Goal: Task Accomplishment & Management: Complete application form

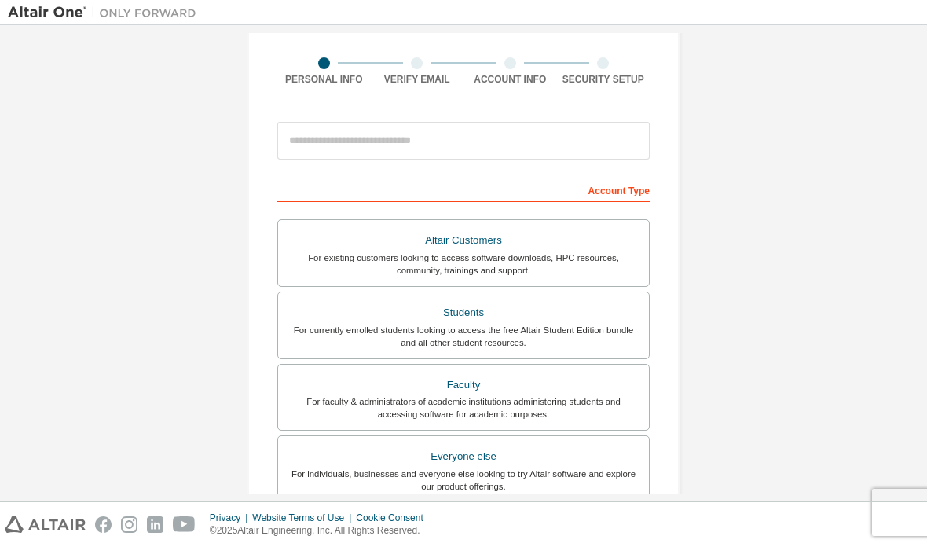
scroll to position [112, 0]
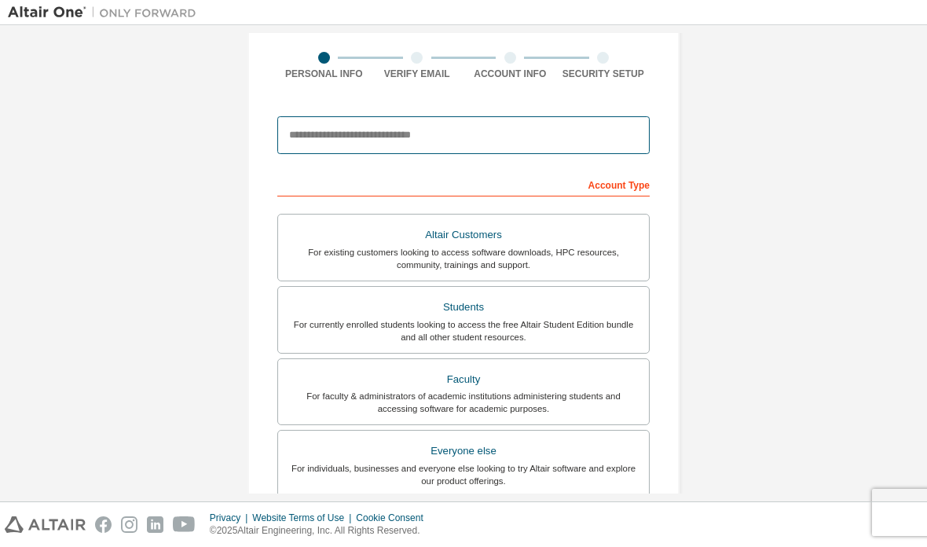
click at [313, 135] on input "email" at bounding box center [463, 135] width 372 height 38
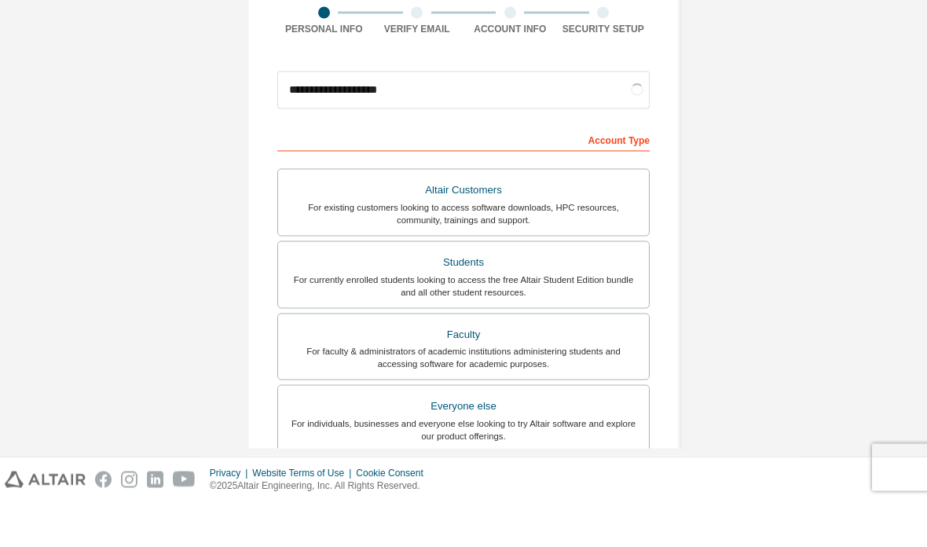
scroll to position [46, 0]
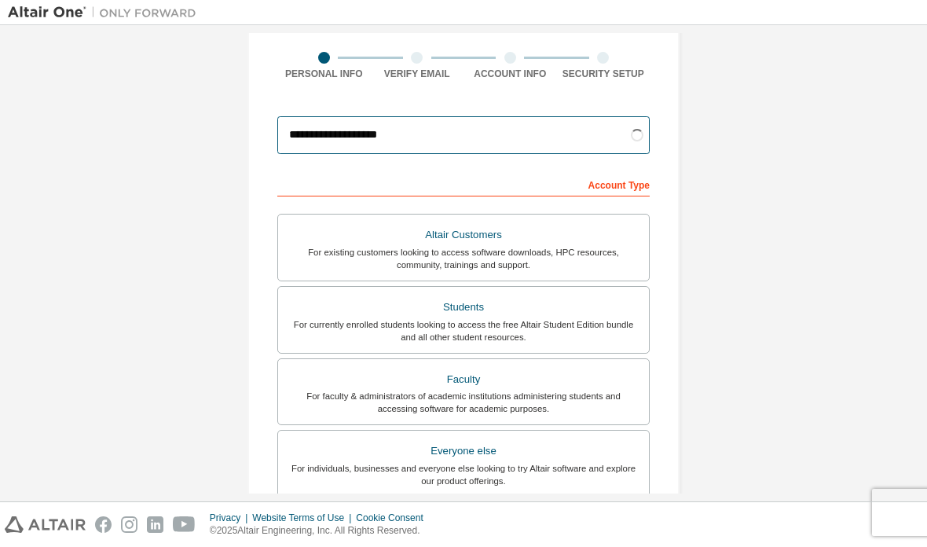
type input "**********"
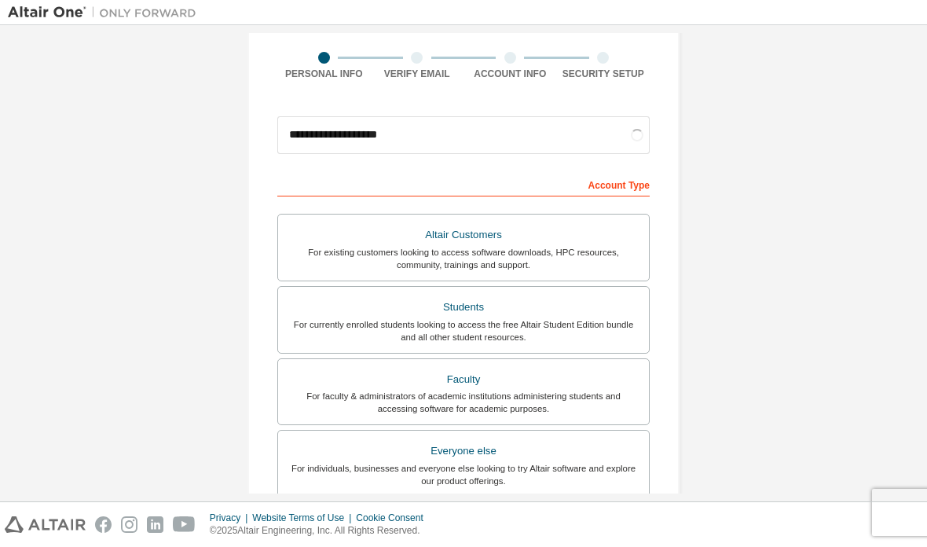
click at [353, 296] on div "Students" at bounding box center [463, 307] width 352 height 22
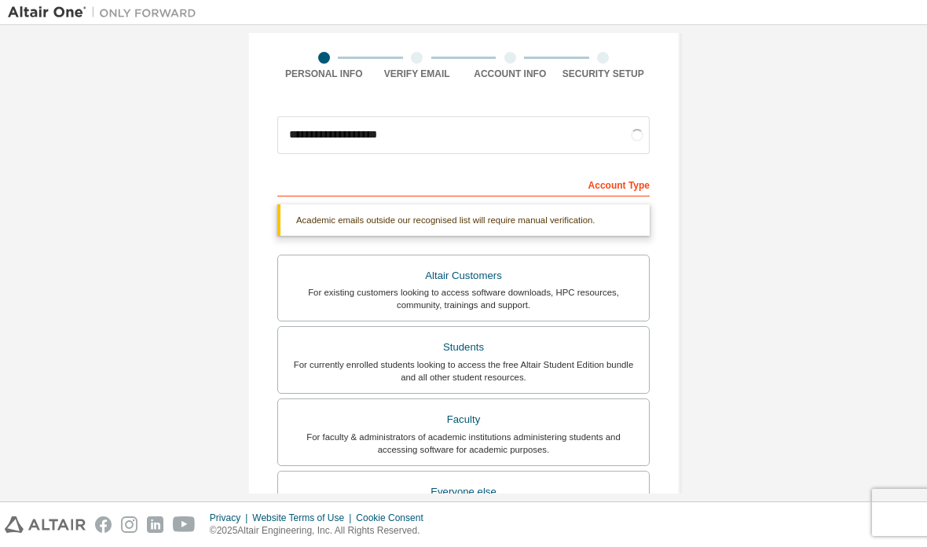
click at [168, 170] on div "**********" at bounding box center [463, 357] width 911 height 873
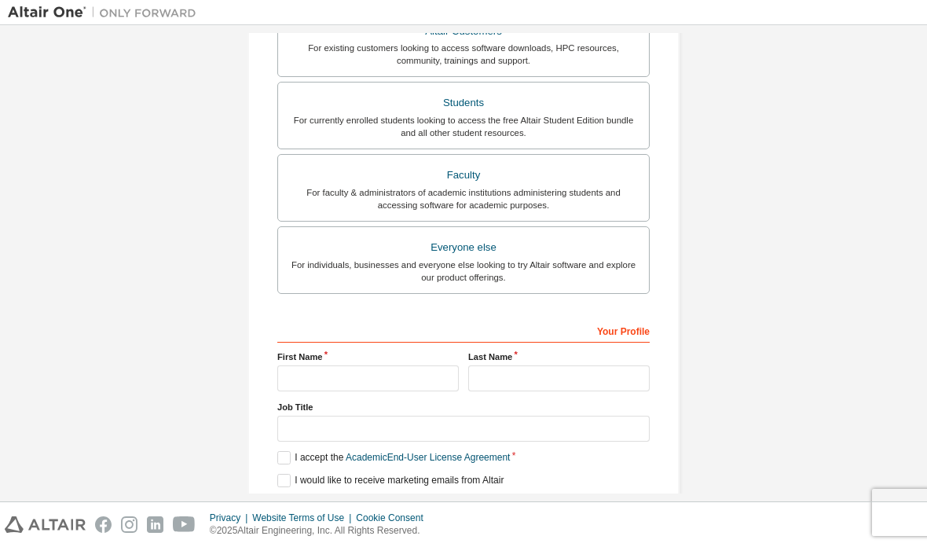
scroll to position [355, 0]
click at [321, 366] on input "text" at bounding box center [367, 379] width 181 height 26
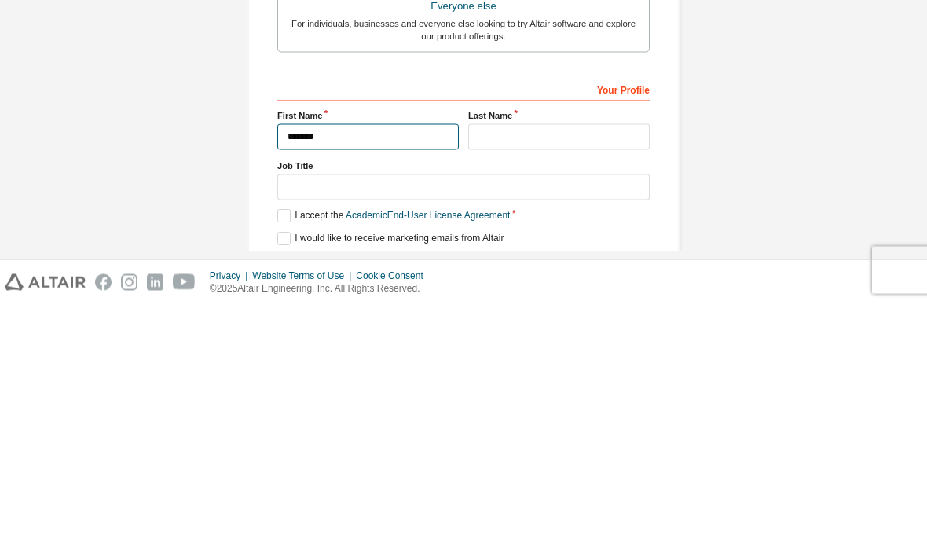
type input "*******"
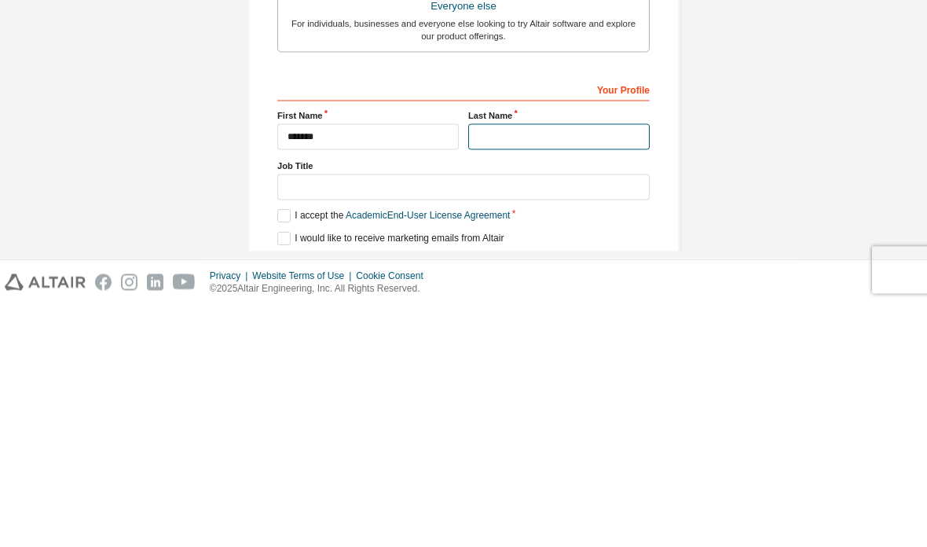
click at [581, 366] on input "text" at bounding box center [558, 379] width 181 height 26
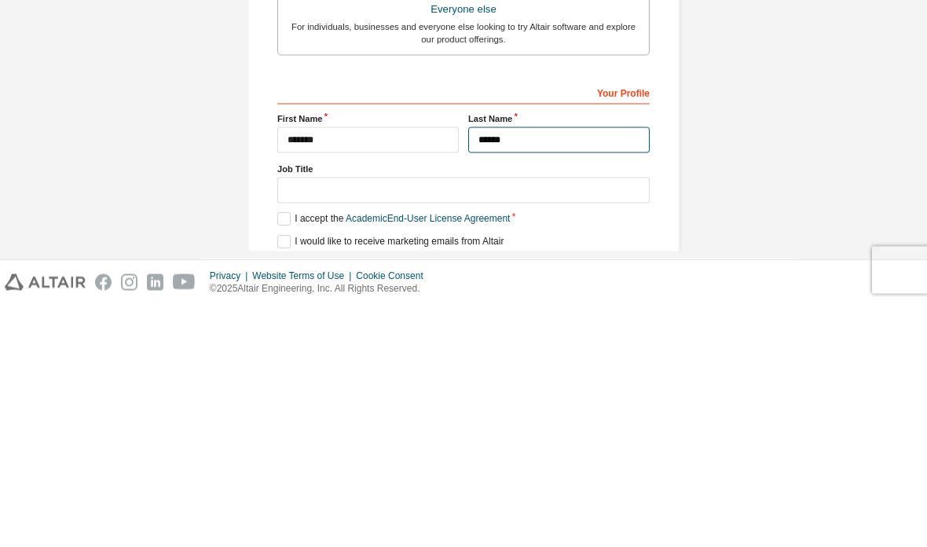
type input "*****"
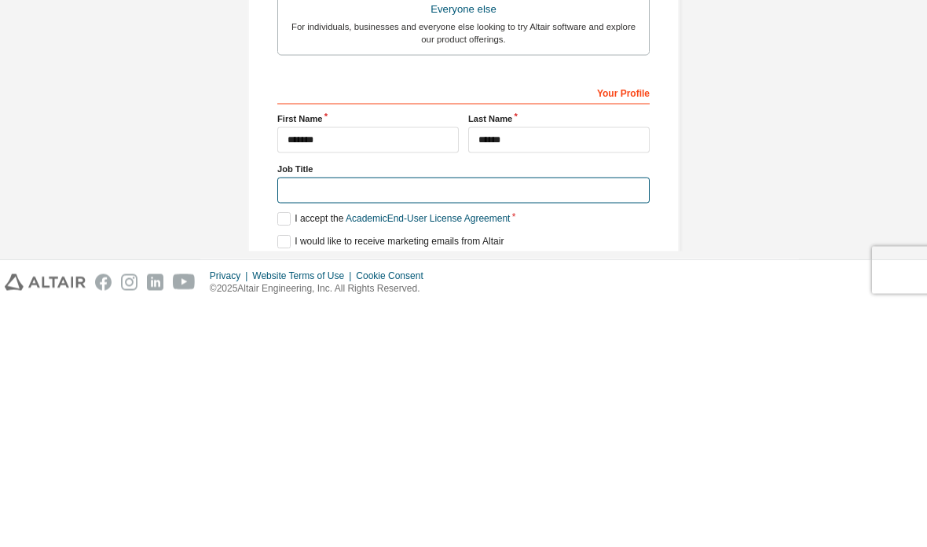
click at [303, 419] on input "text" at bounding box center [463, 432] width 372 height 26
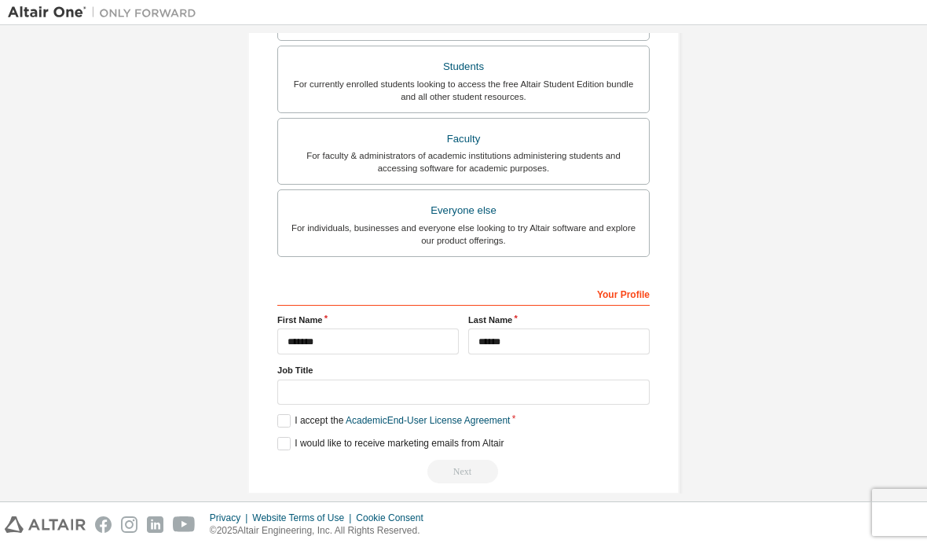
scroll to position [312, 0]
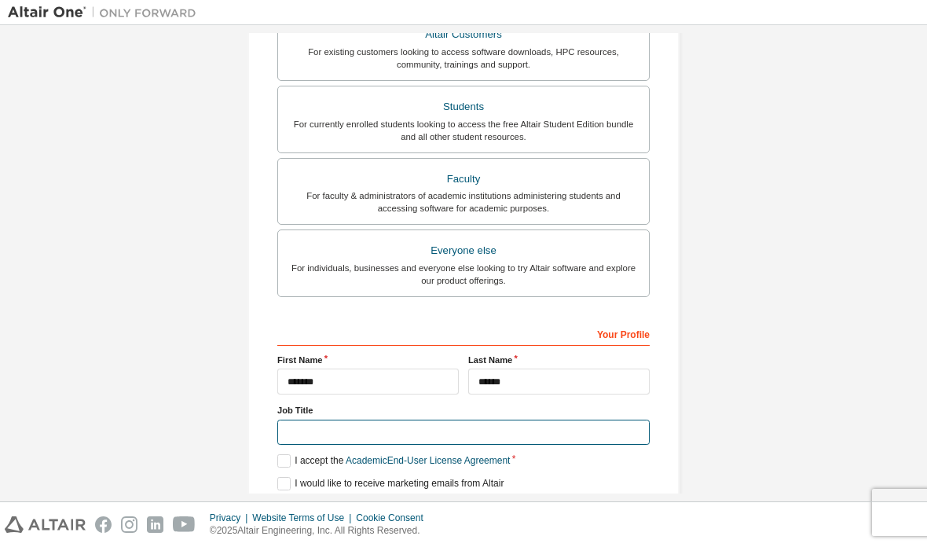
click at [321, 419] on input "text" at bounding box center [463, 432] width 372 height 26
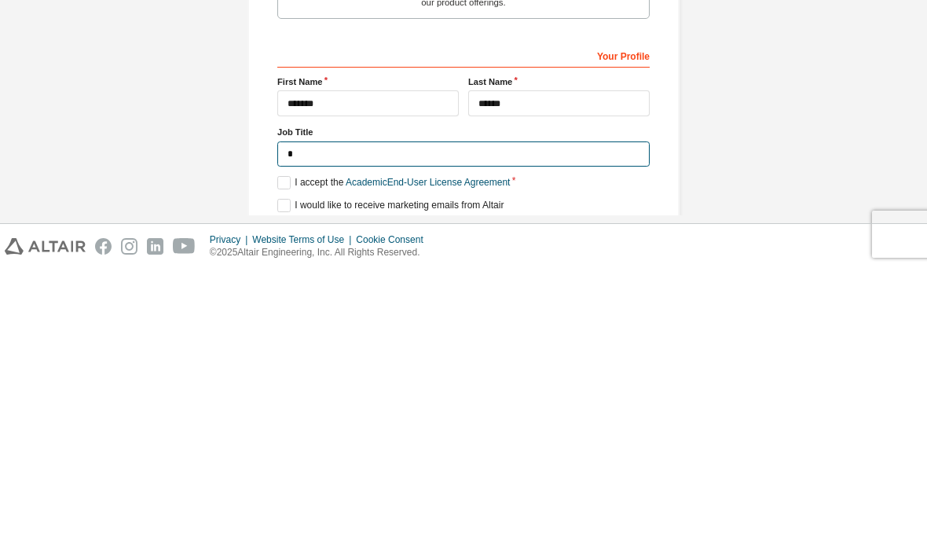
scroll to position [309, 0]
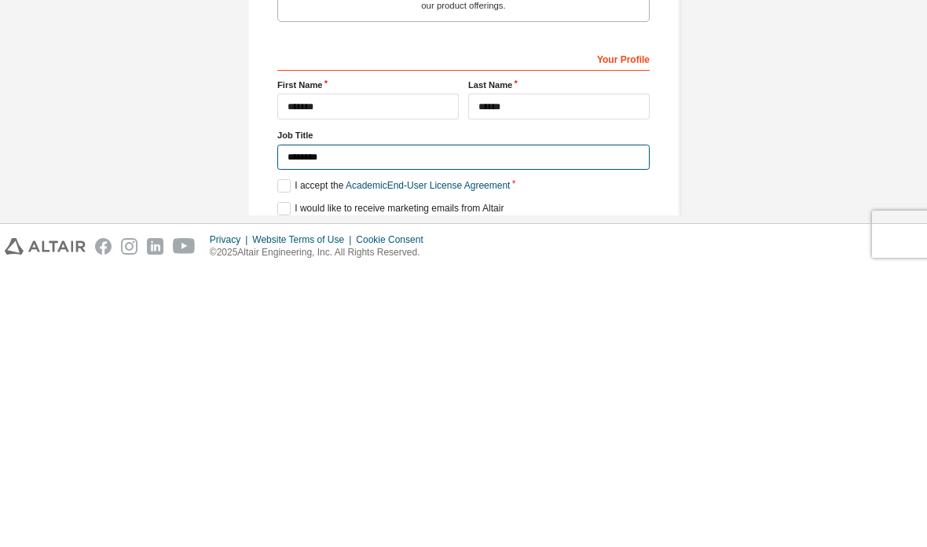
type input "*******"
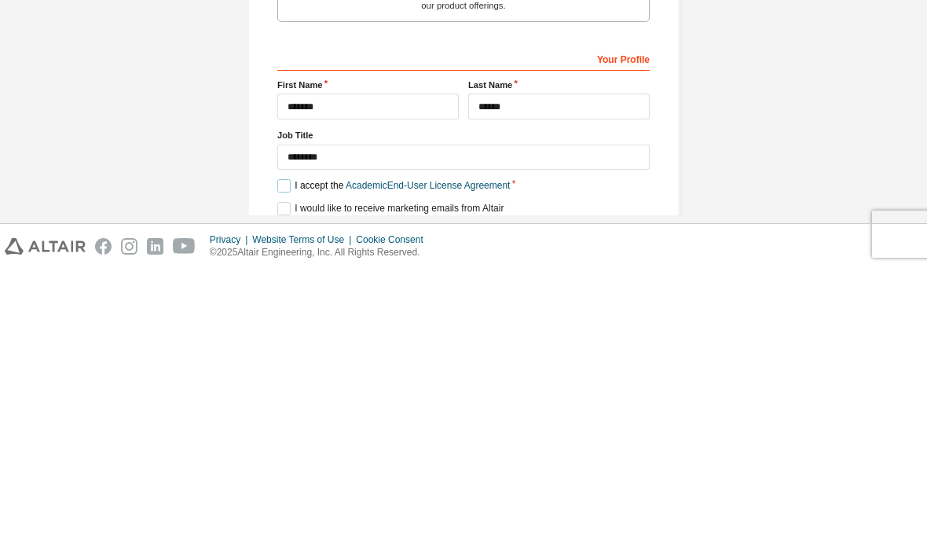
click at [280, 457] on label "I accept the Academic End-User License Agreement" at bounding box center [393, 463] width 233 height 13
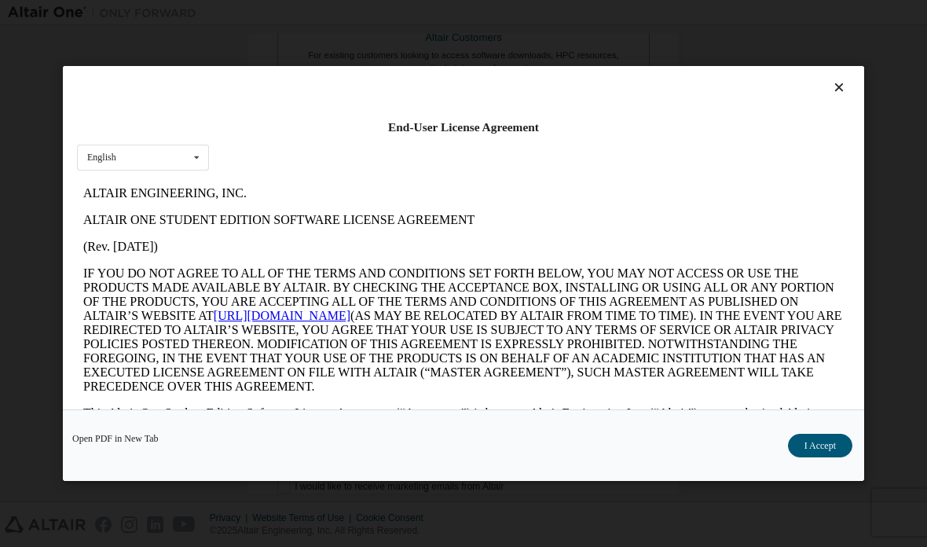
scroll to position [0, 0]
click at [821, 80] on div at bounding box center [463, 91] width 773 height 22
click at [797, 457] on button "I Accept" at bounding box center [820, 446] width 64 height 24
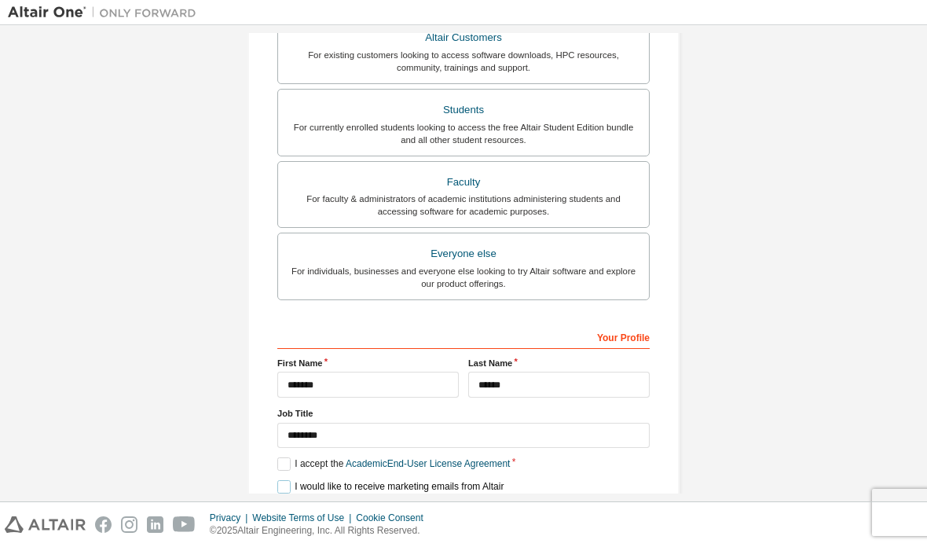
click at [293, 480] on label "I would like to receive marketing emails from Altair" at bounding box center [390, 486] width 226 height 13
click at [287, 480] on label "I would like to receive marketing emails from Altair" at bounding box center [390, 486] width 226 height 13
click at [457, 503] on button "Next" at bounding box center [462, 515] width 71 height 24
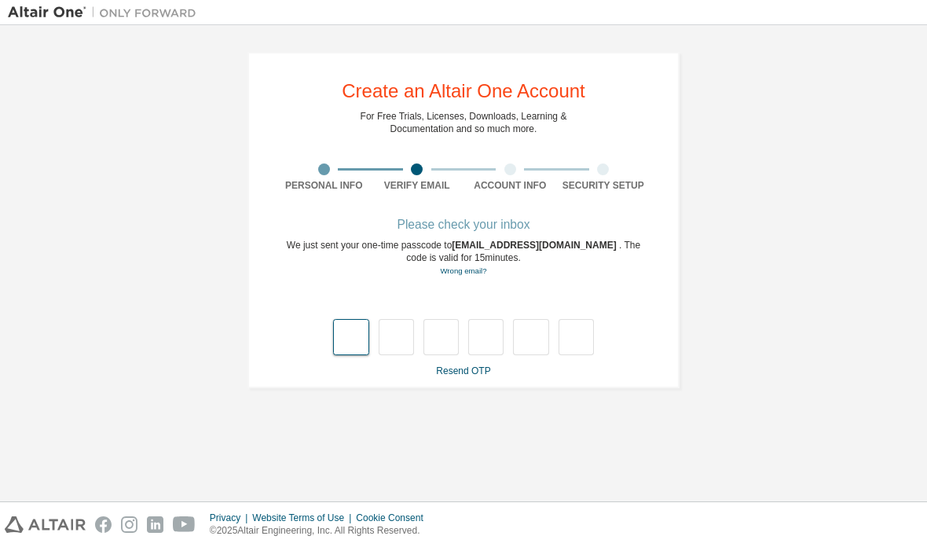
scroll to position [0, 0]
click at [496, 531] on div "Privacy Website Terms of Use Cookie Consent © 2025 Altair Engineering, Inc. All…" at bounding box center [463, 524] width 927 height 45
click at [580, 444] on div "**********" at bounding box center [463, 263] width 911 height 460
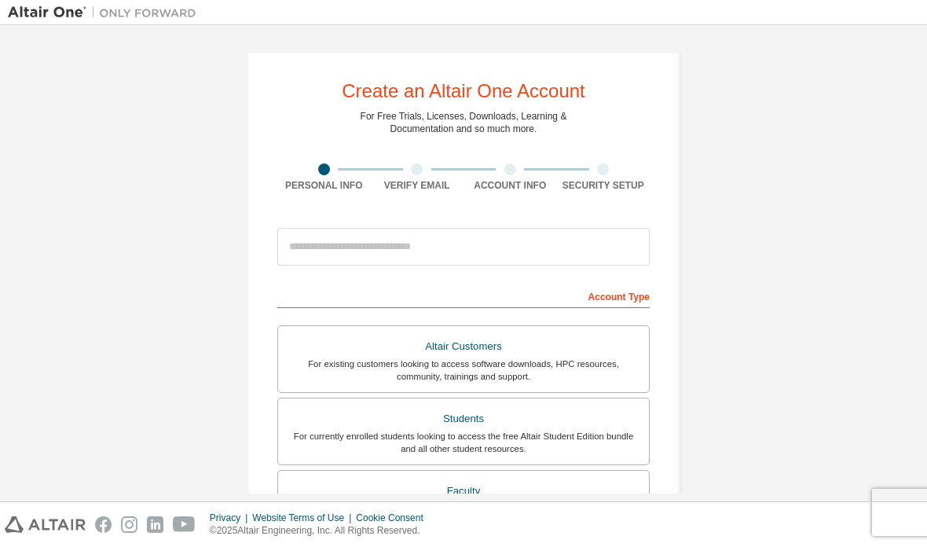
click at [317, 228] on input "email" at bounding box center [463, 247] width 372 height 38
click at [334, 228] on input "email" at bounding box center [463, 247] width 372 height 38
click at [325, 228] on input "email" at bounding box center [463, 247] width 372 height 38
click at [323, 228] on input "email" at bounding box center [463, 247] width 372 height 38
click at [573, 228] on input "email" at bounding box center [463, 247] width 372 height 38
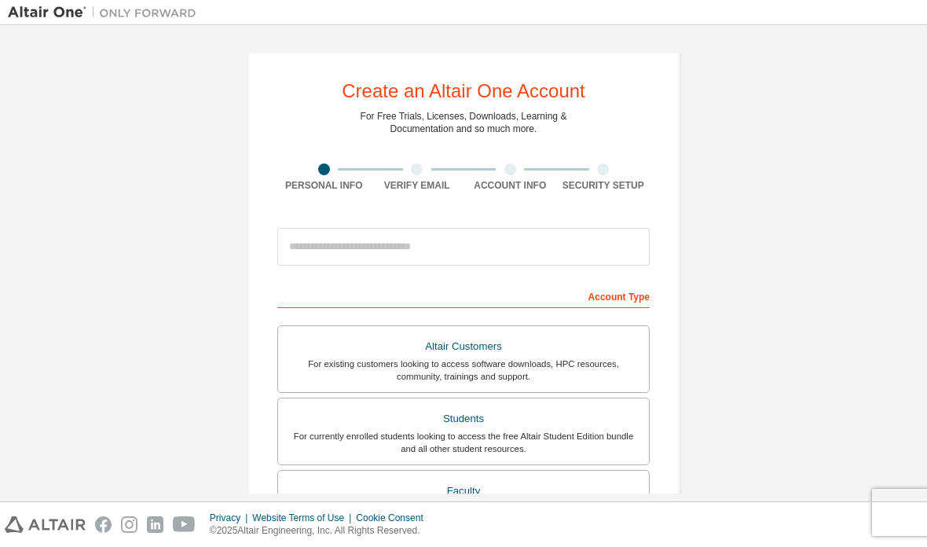
click at [573, 228] on input "email" at bounding box center [463, 247] width 372 height 38
click at [613, 228] on input "email" at bounding box center [463, 247] width 372 height 38
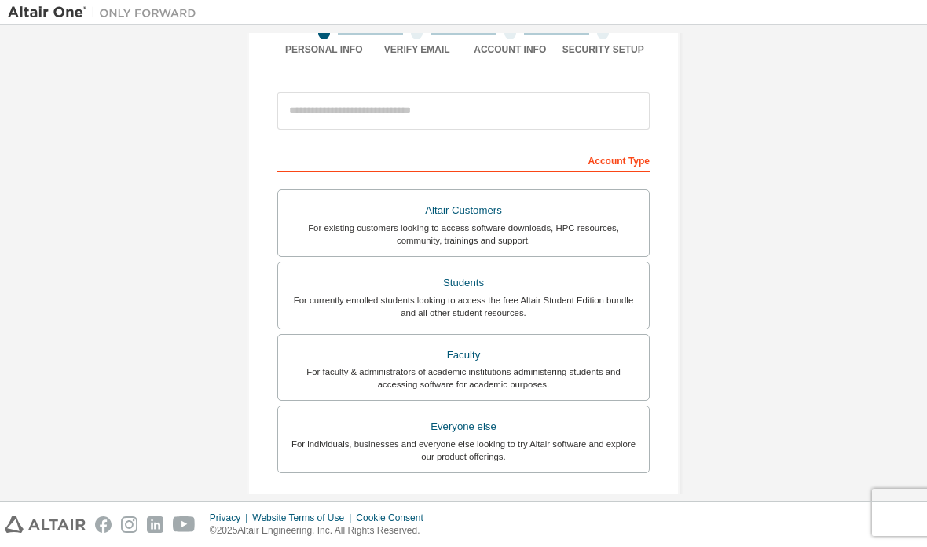
scroll to position [149, 0]
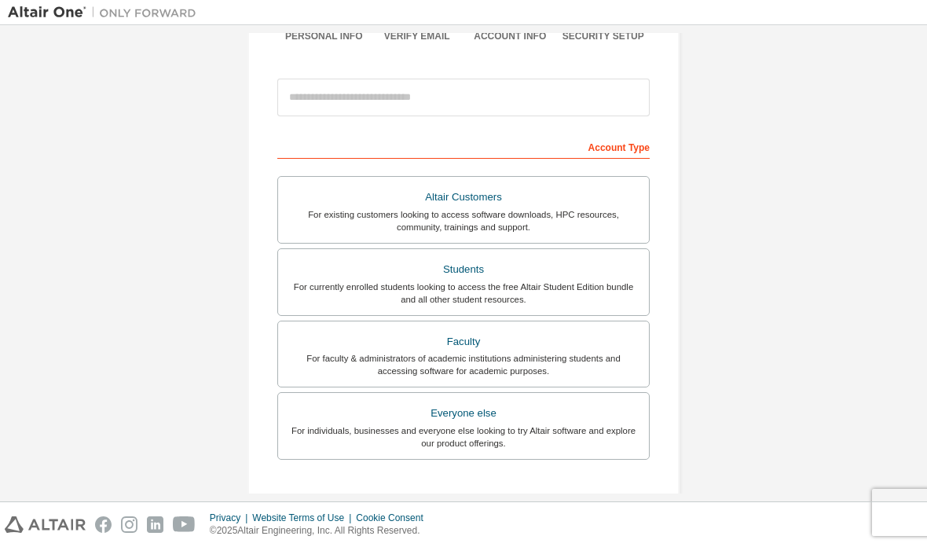
click at [586, 280] on div "For currently enrolled students looking to access the free Altair Student Editi…" at bounding box center [463, 292] width 352 height 25
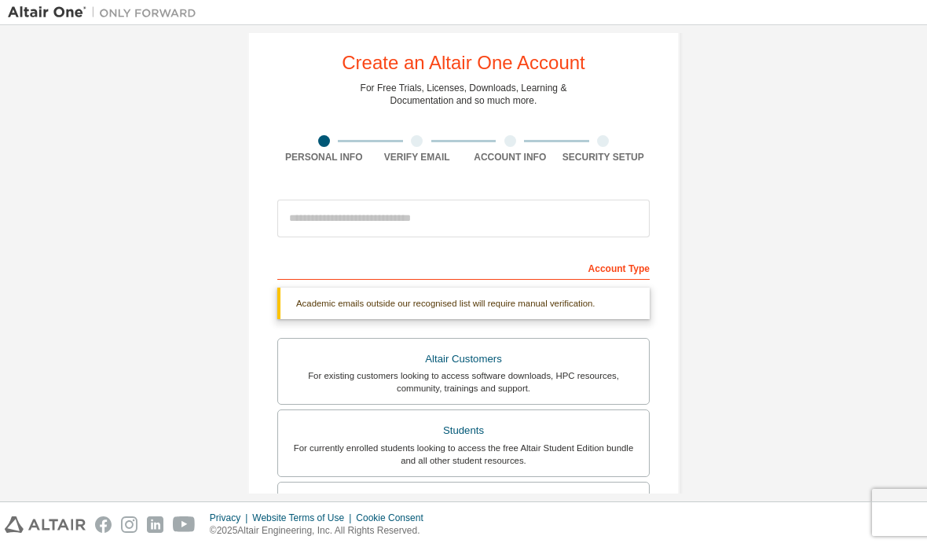
scroll to position [27, 0]
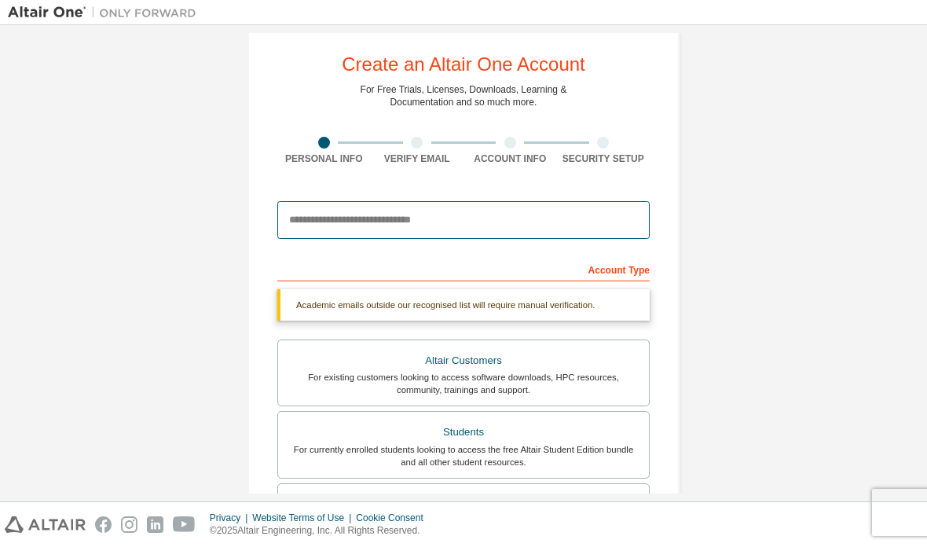
click at [536, 201] on input "email" at bounding box center [463, 220] width 372 height 38
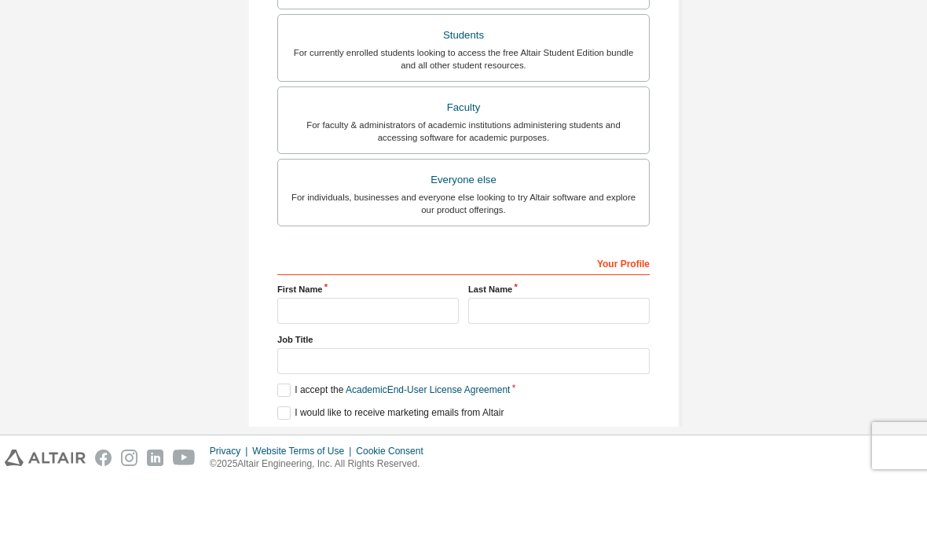
scroll to position [355, 0]
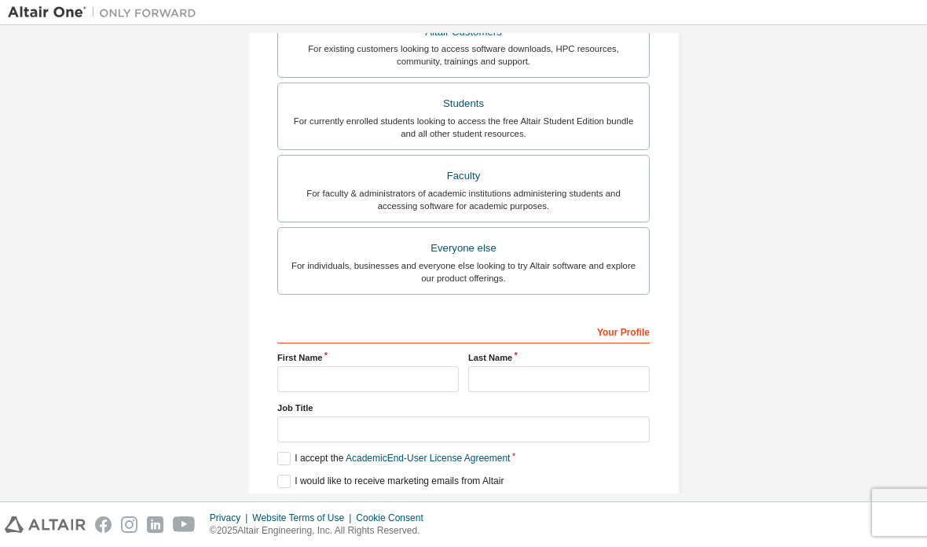
type input "**********"
click at [310, 366] on input "text" at bounding box center [367, 379] width 181 height 26
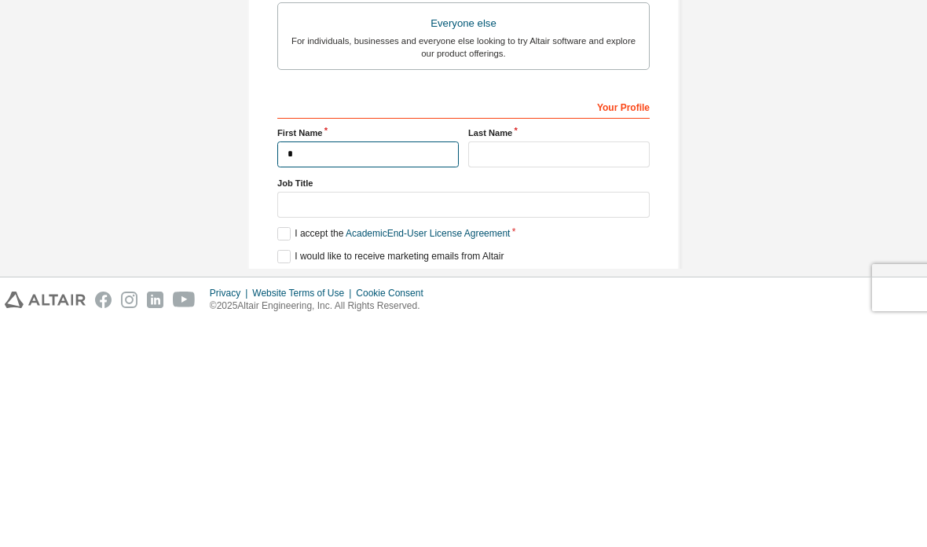
scroll to position [315, 0]
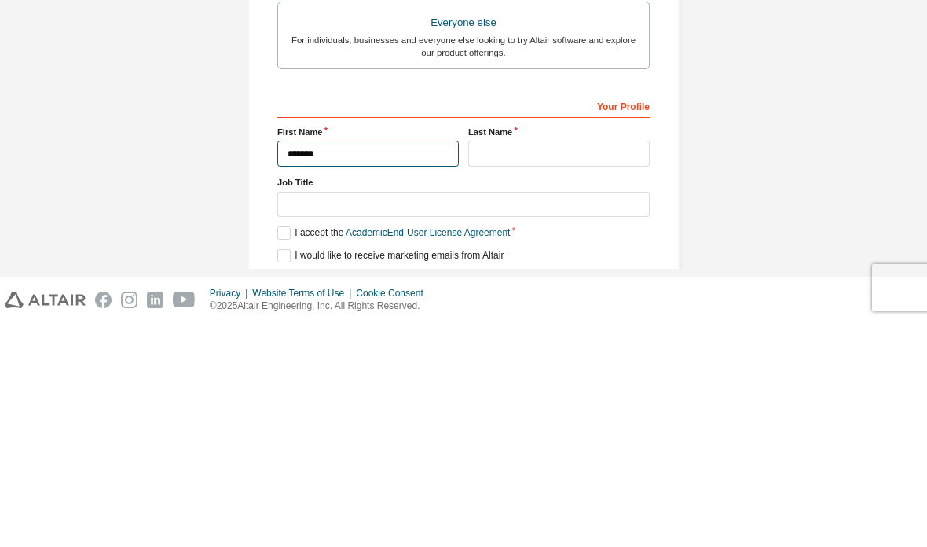
type input "*******"
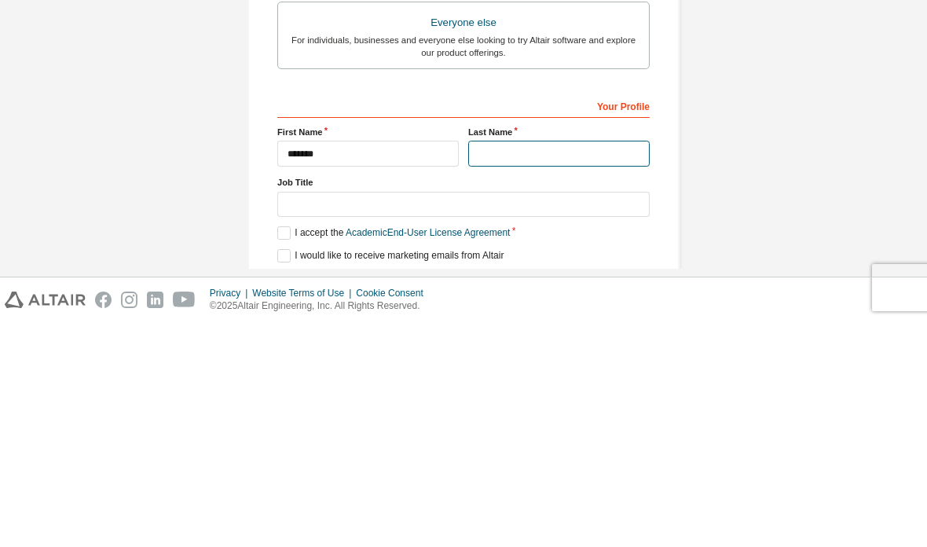
click at [576, 365] on input "text" at bounding box center [558, 378] width 181 height 26
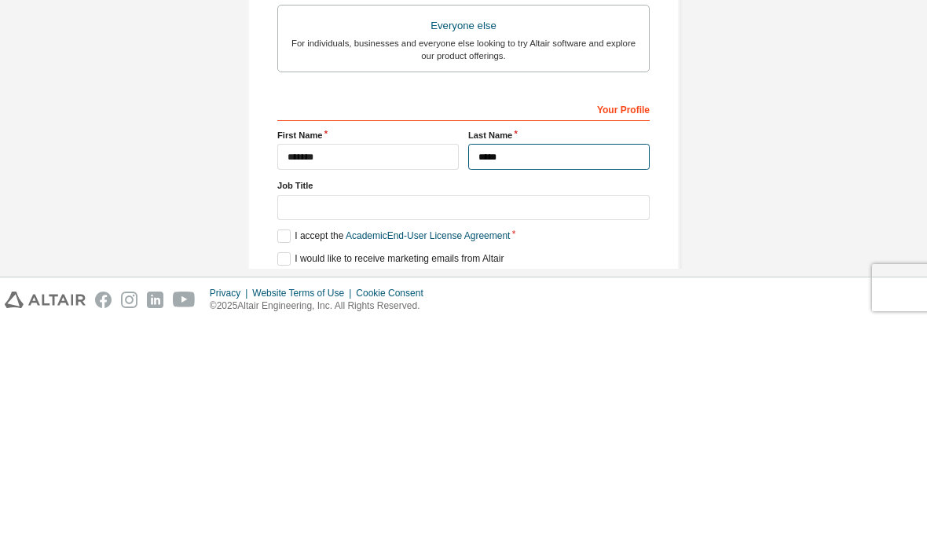
type input "*****"
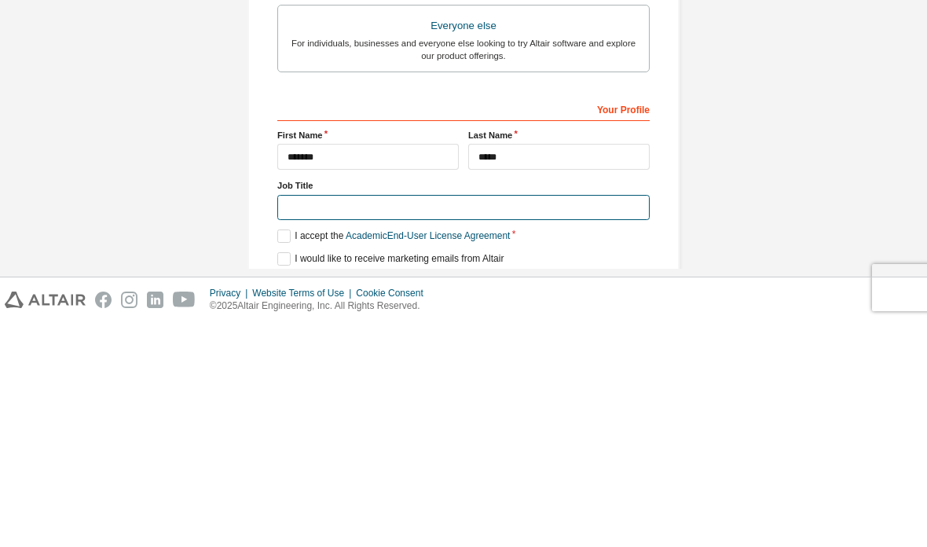
click at [512, 419] on input "text" at bounding box center [463, 432] width 372 height 26
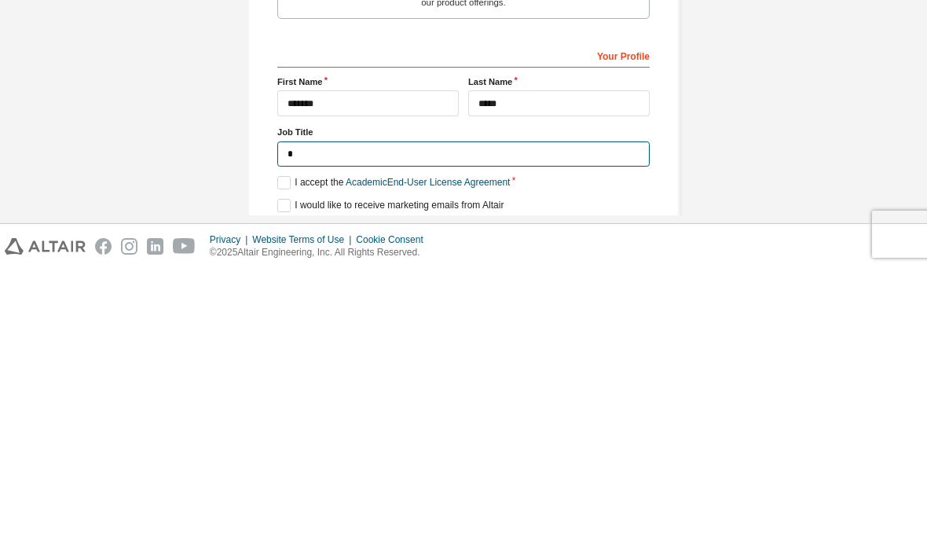
scroll to position [309, 0]
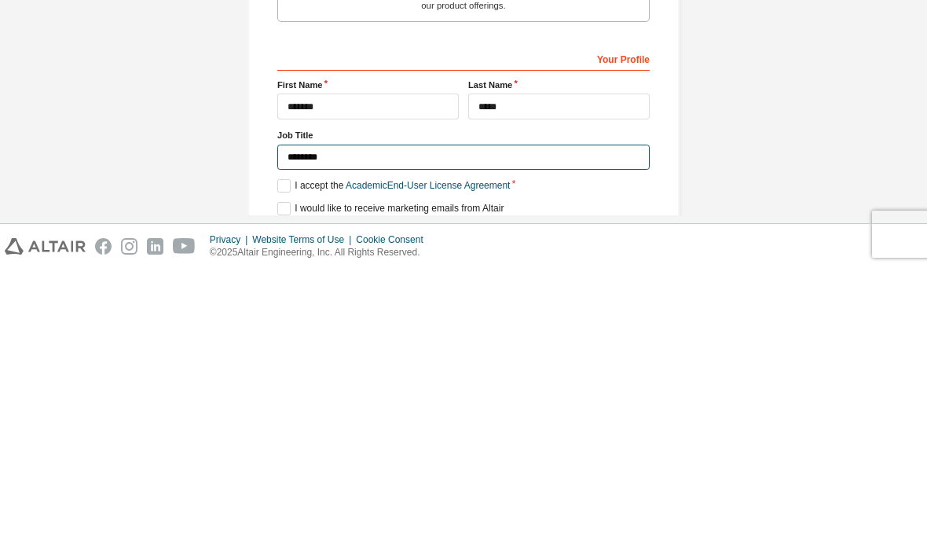
type input "*******"
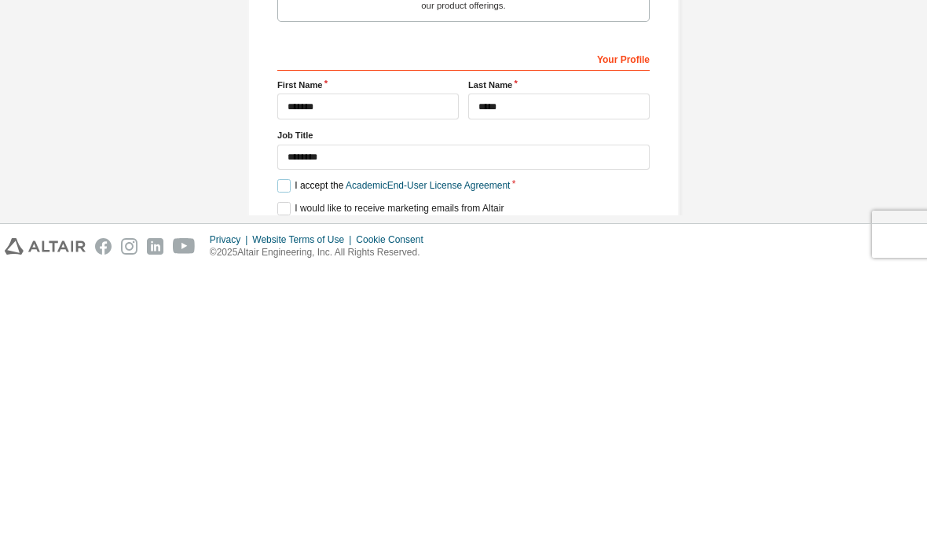
click at [287, 457] on label "I accept the Academic End-User License Agreement" at bounding box center [393, 463] width 233 height 13
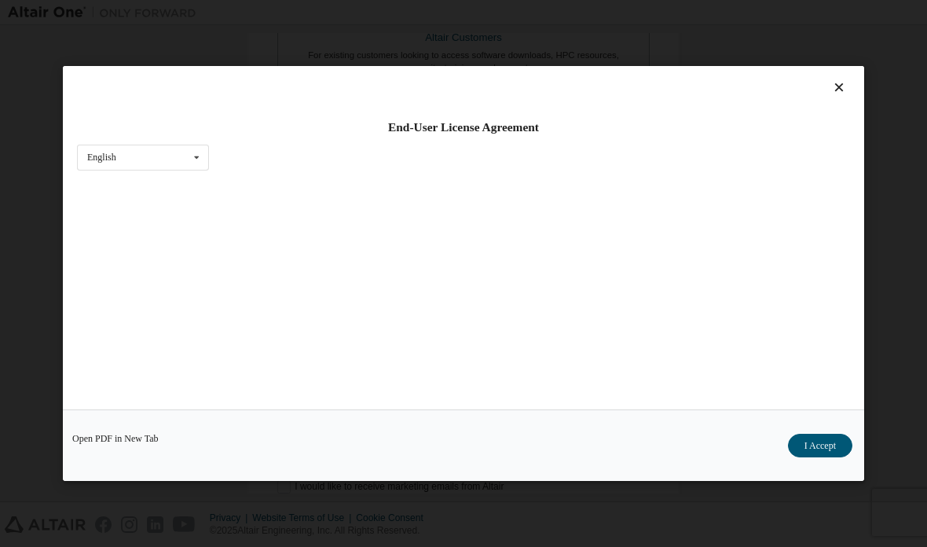
click at [826, 457] on button "I Accept" at bounding box center [820, 446] width 64 height 24
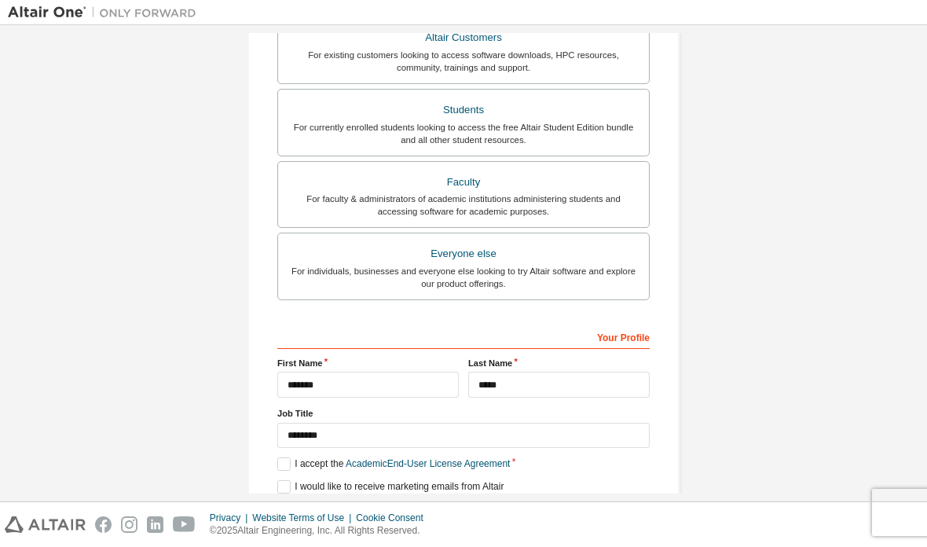
click at [478, 503] on button "Next" at bounding box center [462, 515] width 71 height 24
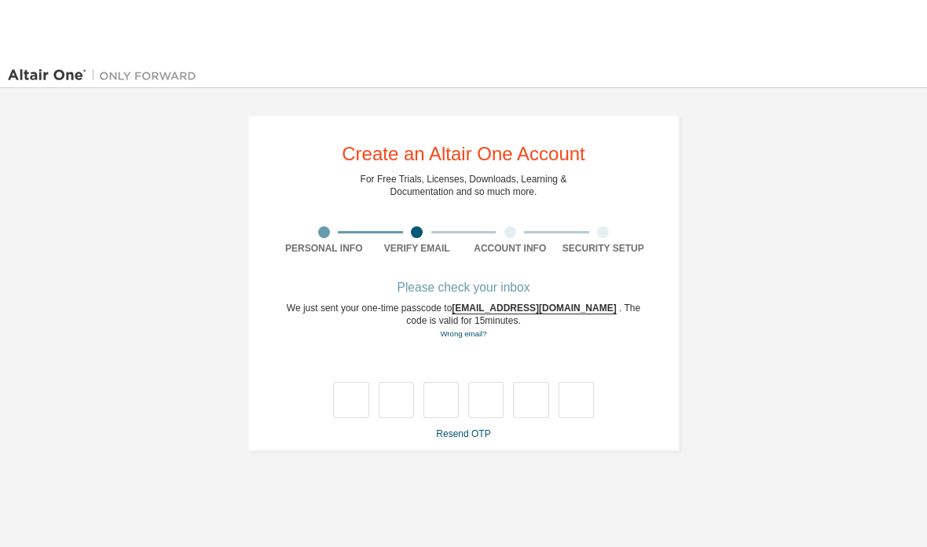
scroll to position [0, 0]
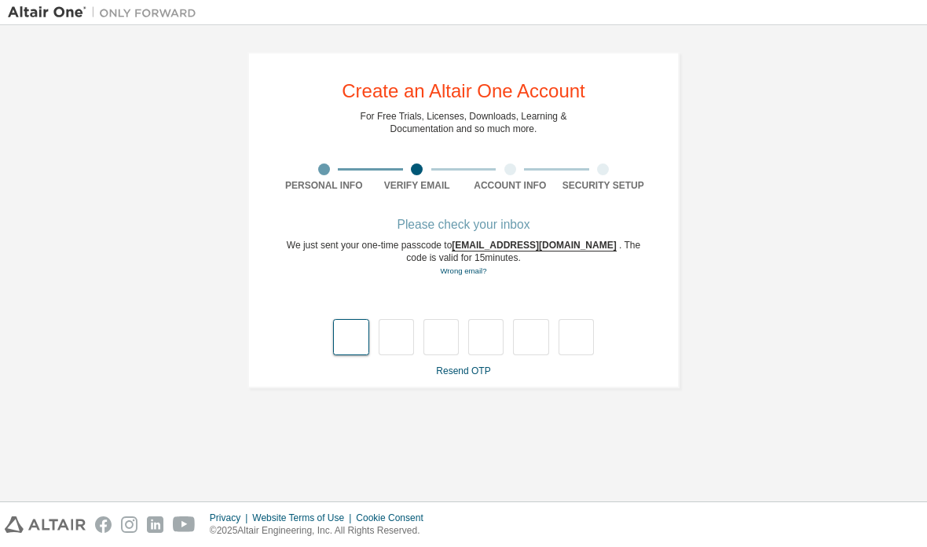
click at [350, 326] on input "text" at bounding box center [350, 337] width 35 height 36
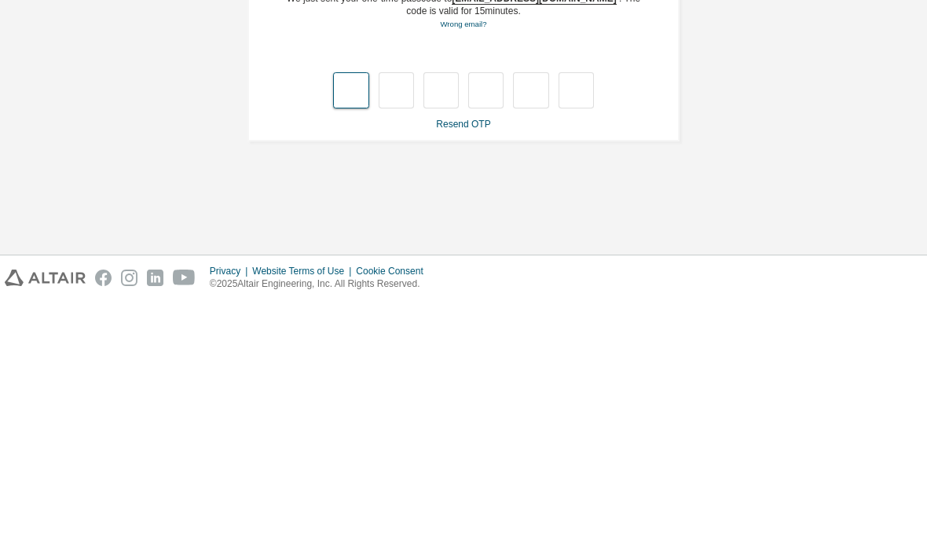
type input "*"
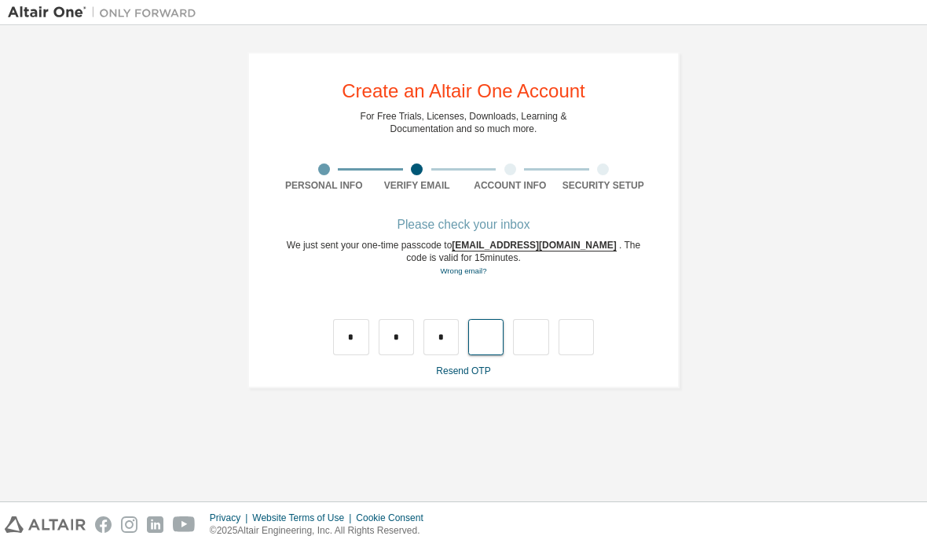
click at [487, 319] on input "text" at bounding box center [485, 337] width 35 height 36
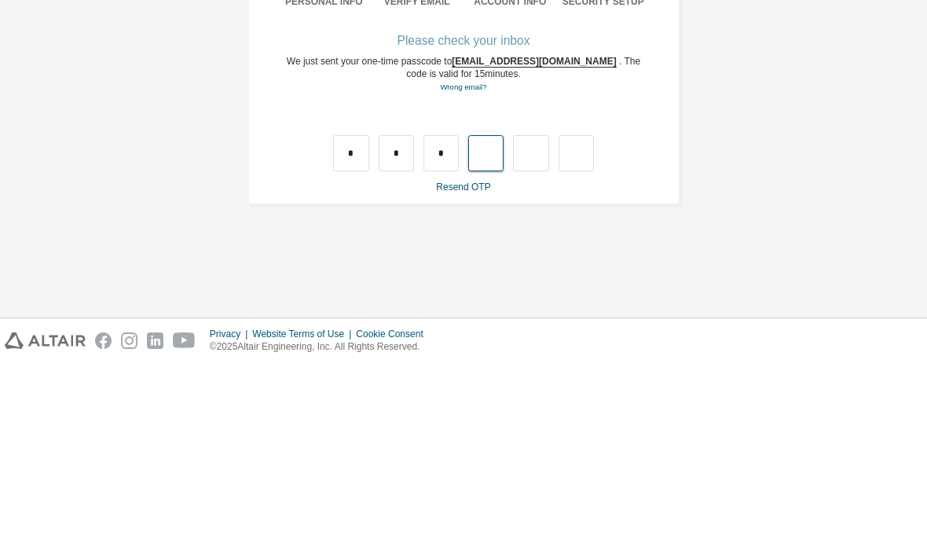
type input "*"
